Goal: Check status

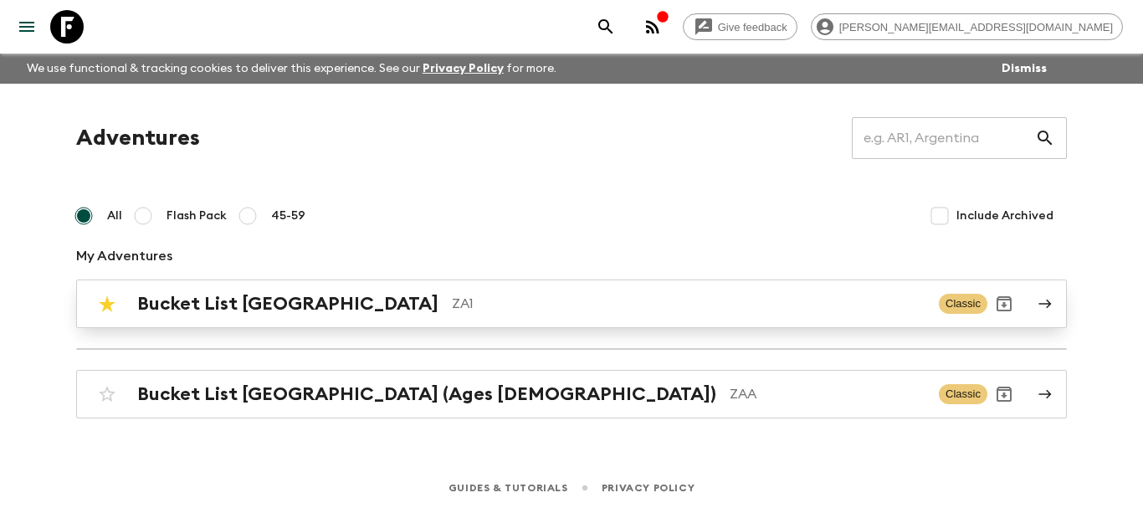
click at [212, 305] on h2 "Bucket List [GEOGRAPHIC_DATA]" at bounding box center [287, 304] width 301 height 22
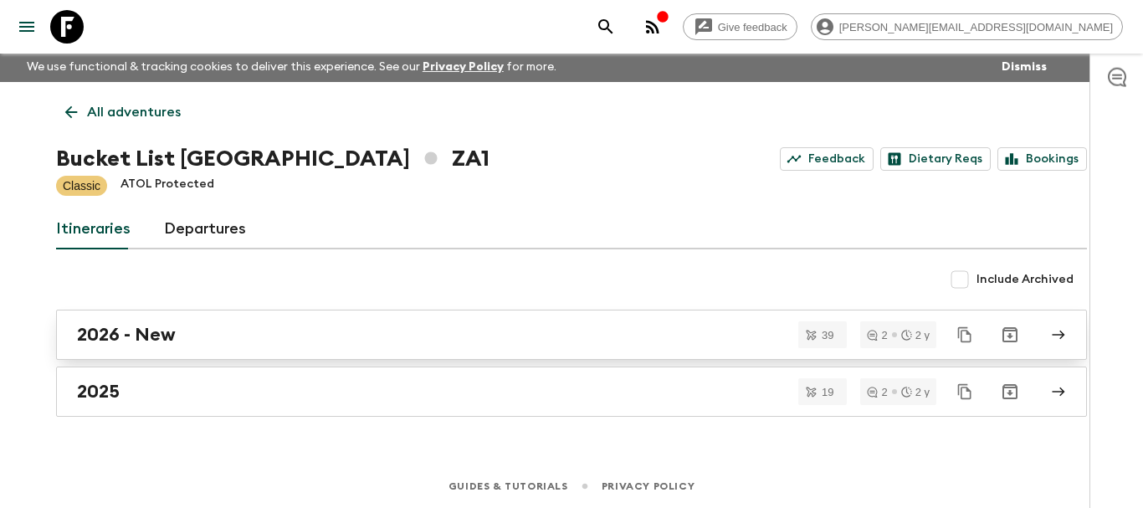
scroll to position [3, 0]
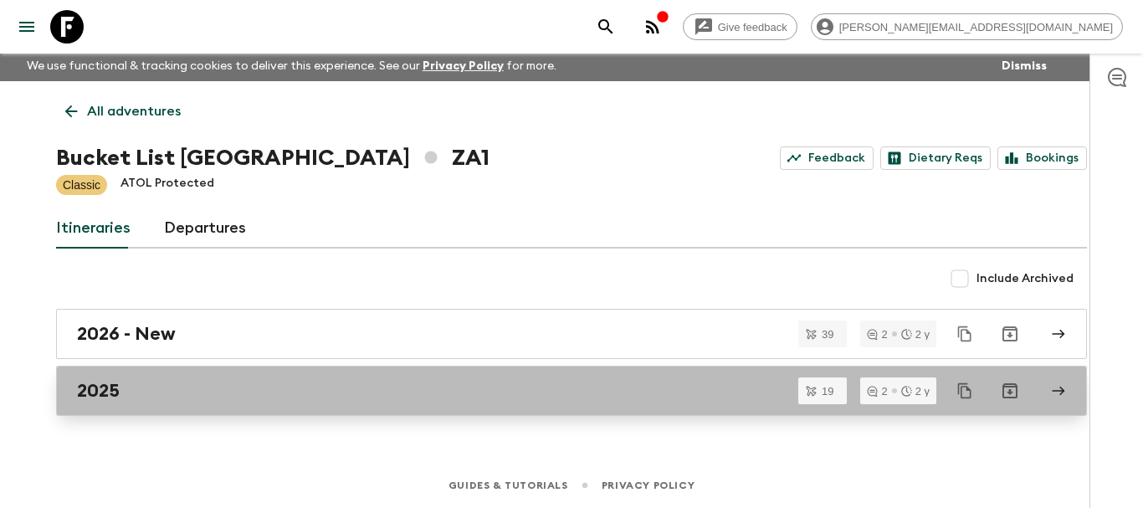
click at [107, 389] on h2 "2025" at bounding box center [98, 391] width 43 height 22
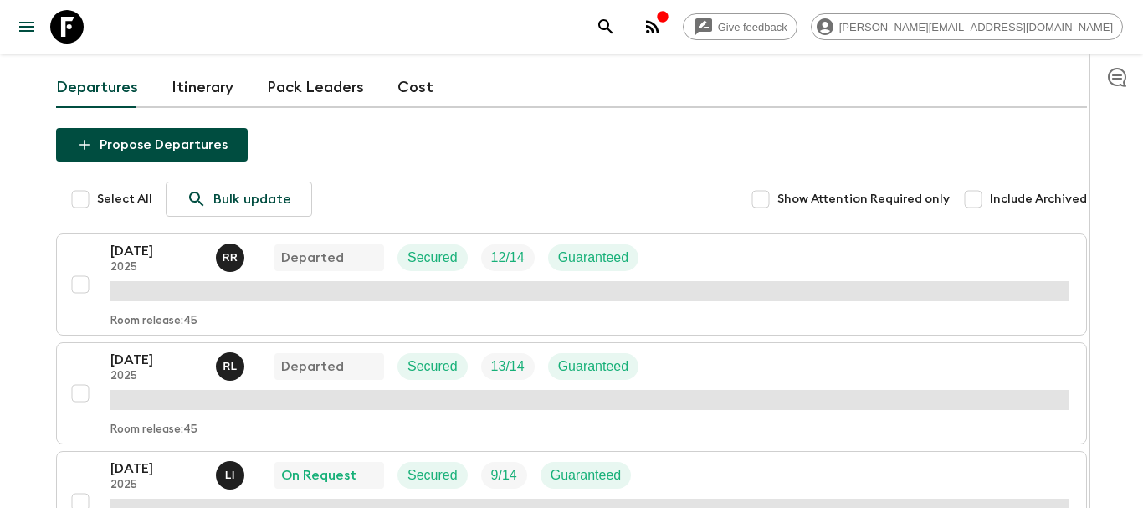
scroll to position [135, 0]
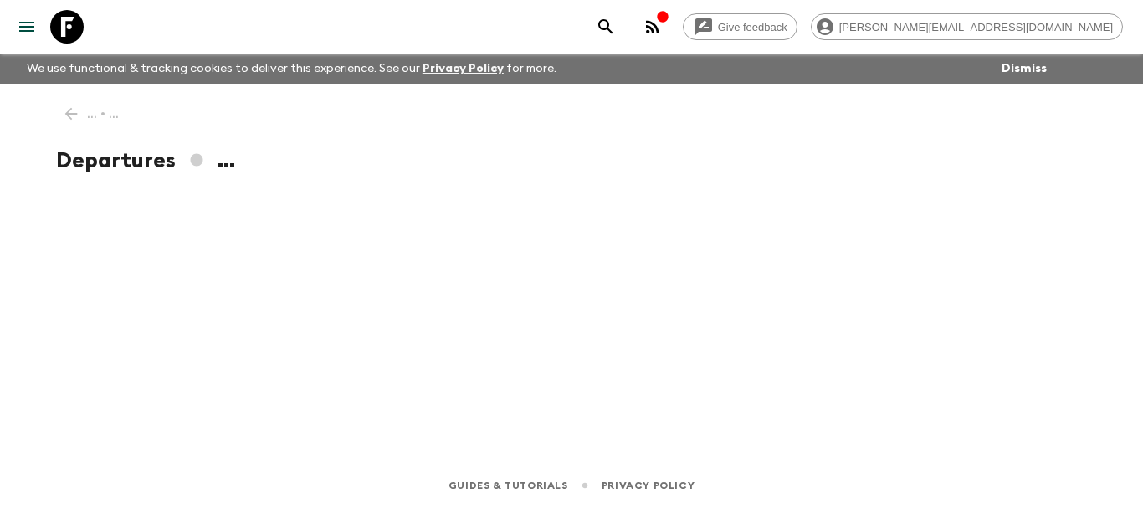
click at [153, 293] on div "... • ... Departures ..." at bounding box center [571, 250] width 1071 height 332
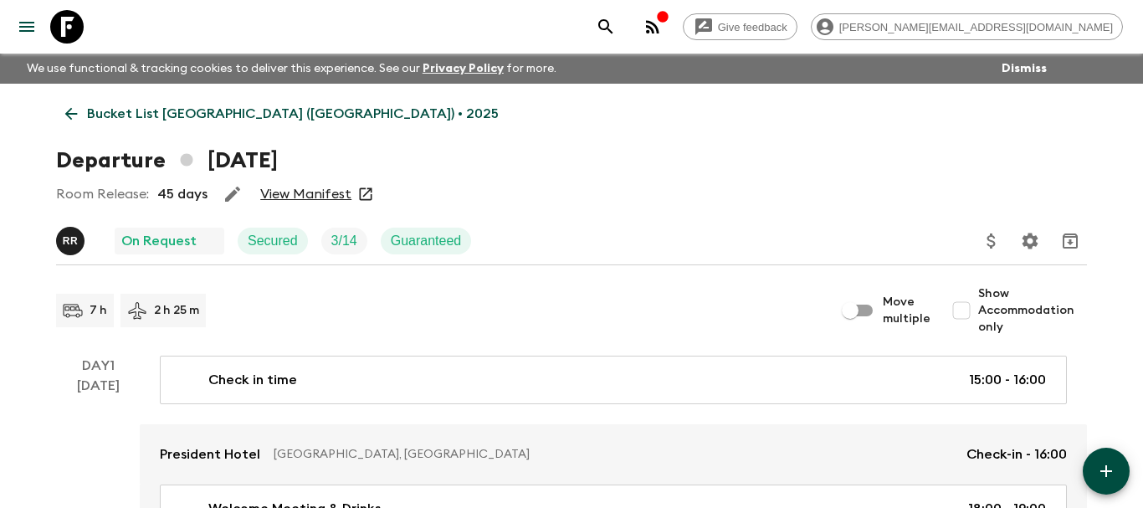
click at [316, 198] on link "View Manifest" at bounding box center [305, 194] width 91 height 17
